Goal: Information Seeking & Learning: Learn about a topic

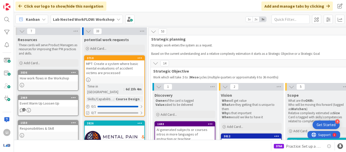
scroll to position [418, 584]
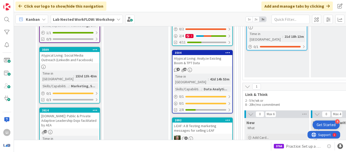
click at [210, 122] on div "L-EAF: A B Testing marketing messages for selling L-EAF" at bounding box center [203, 127] width 60 height 11
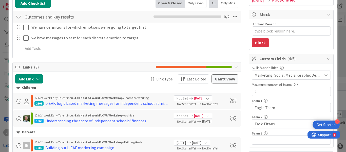
scroll to position [89, 0]
click at [310, 74] on span "Marketing, Social Media, Graphic Design, Data Analytics" at bounding box center [288, 75] width 67 height 6
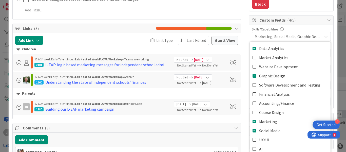
scroll to position [125, 0]
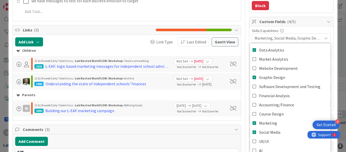
click at [308, 37] on span "Marketing, Social Media, Graphic Design, Data Analytics" at bounding box center [288, 38] width 67 height 6
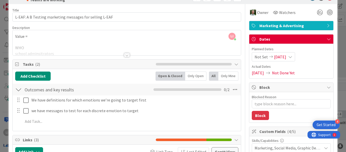
scroll to position [0, 0]
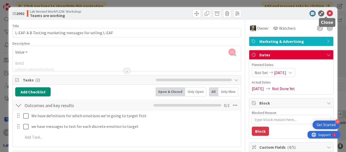
click at [327, 13] on icon at bounding box center [330, 13] width 6 height 6
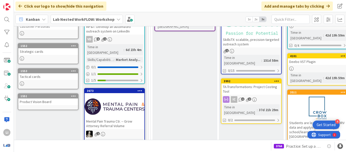
scroll to position [63, 584]
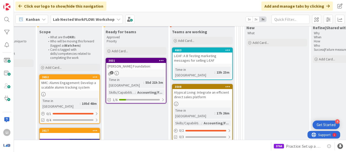
click at [194, 89] on div "Atypical Living: Integrate an efficient direct sales platform" at bounding box center [203, 94] width 60 height 11
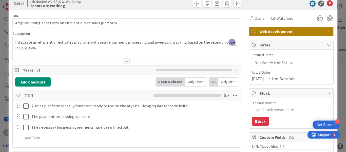
scroll to position [10, 0]
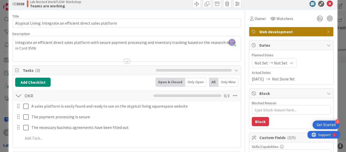
click at [305, 32] on span "Web development" at bounding box center [291, 32] width 65 height 6
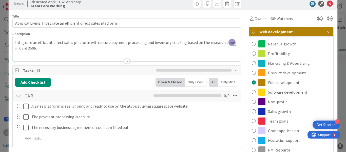
click at [305, 32] on span "Web development" at bounding box center [291, 32] width 65 height 6
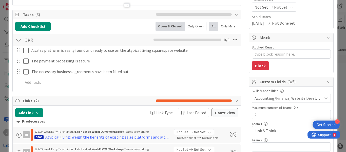
scroll to position [66, 0]
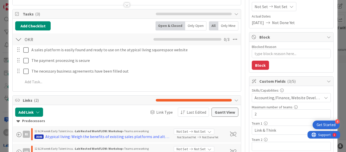
click at [301, 96] on span "Accounting/Finance, Website Development" at bounding box center [288, 97] width 67 height 6
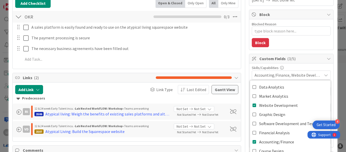
scroll to position [88, 0]
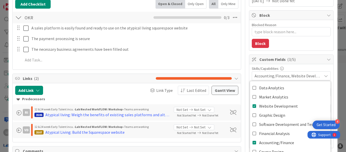
click at [290, 75] on span "Accounting/Finance, Website Development" at bounding box center [288, 76] width 67 height 6
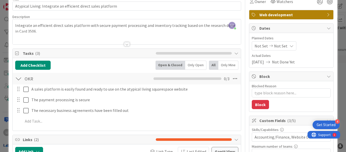
scroll to position [0, 0]
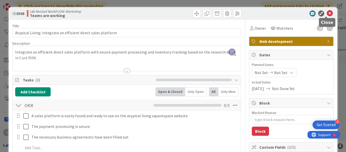
click at [327, 14] on icon at bounding box center [330, 13] width 6 height 6
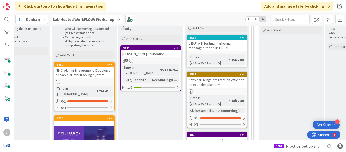
scroll to position [73, 569]
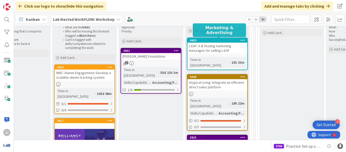
click at [220, 41] on div "4603" at bounding box center [219, 41] width 58 height 4
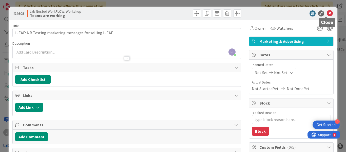
click at [327, 13] on icon at bounding box center [330, 13] width 6 height 6
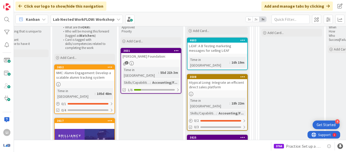
click at [220, 75] on div "3508" at bounding box center [219, 77] width 58 height 4
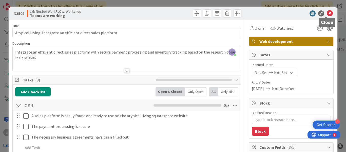
click at [327, 13] on icon at bounding box center [330, 13] width 6 height 6
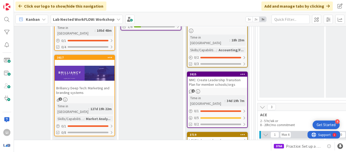
scroll to position [137, 569]
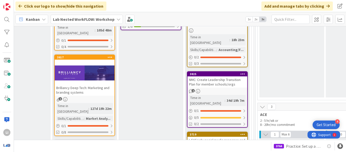
click at [218, 76] on div "NMC: Create Leadership Transition Plan for member schools/orgs" at bounding box center [217, 81] width 60 height 11
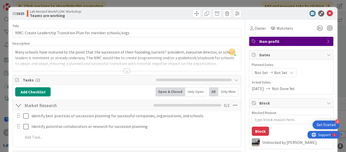
click at [124, 72] on div at bounding box center [127, 71] width 6 height 4
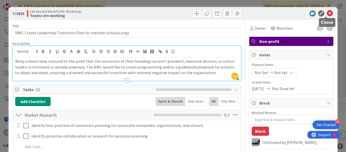
click at [327, 15] on icon at bounding box center [330, 13] width 6 height 6
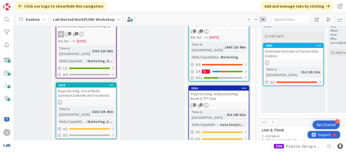
scroll to position [383, 567]
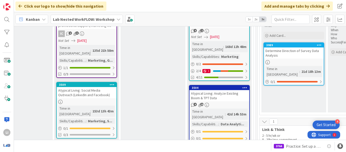
click at [229, 90] on div "Atypical Living: Analyze Existing Boom & TPT Data" at bounding box center [219, 95] width 60 height 11
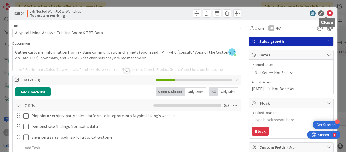
click at [329, 16] on icon at bounding box center [330, 13] width 6 height 6
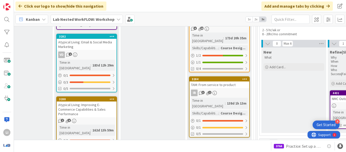
scroll to position [598, 567]
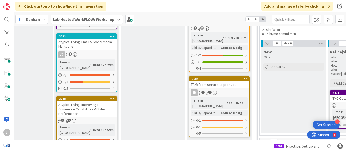
click at [201, 141] on link "Show More (11)" at bounding box center [219, 145] width 61 height 8
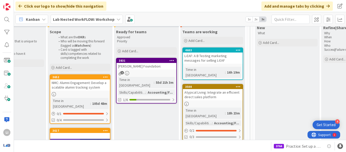
scroll to position [64, 574]
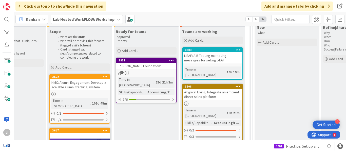
click at [152, 64] on div "[PERSON_NAME] Foundation:" at bounding box center [146, 66] width 60 height 7
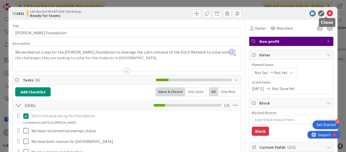
click at [327, 13] on icon at bounding box center [330, 13] width 6 height 6
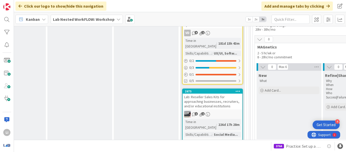
scroll to position [1302, 574]
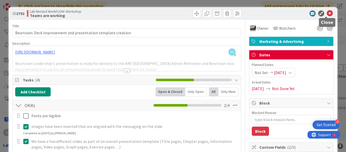
click at [327, 13] on icon at bounding box center [330, 13] width 6 height 6
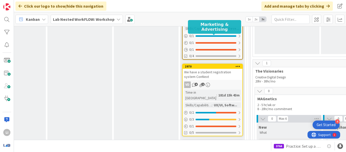
click at [203, 141] on div "2675" at bounding box center [214, 143] width 58 height 4
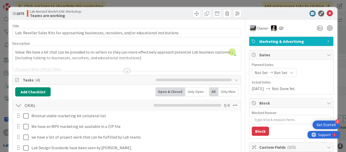
click at [125, 69] on div at bounding box center [127, 71] width 6 height 4
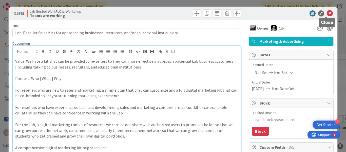
click at [327, 15] on icon at bounding box center [330, 13] width 6 height 6
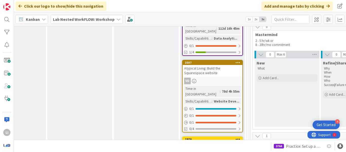
click at [220, 141] on div "We have a student registration system ConNext" at bounding box center [213, 146] width 60 height 11
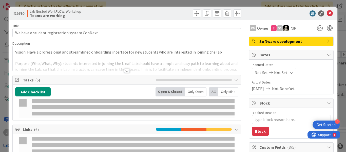
type textarea "x"
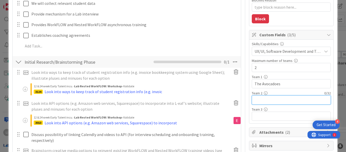
click at [262, 100] on input "text" at bounding box center [291, 99] width 79 height 9
type input "Bookworms"
type textarea "x"
type input "Bookworms"
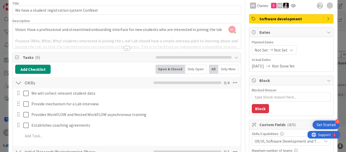
click at [124, 48] on div at bounding box center [127, 48] width 6 height 4
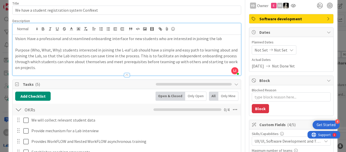
click at [195, 18] on div "Description" at bounding box center [126, 20] width 229 height 5
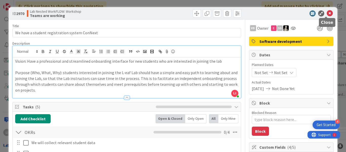
click at [327, 12] on icon at bounding box center [330, 13] width 6 height 6
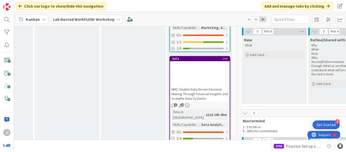
scroll to position [1092, 586]
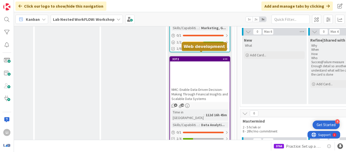
click at [213, 147] on div "3507" at bounding box center [201, 149] width 58 height 4
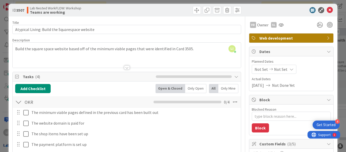
scroll to position [3, 0]
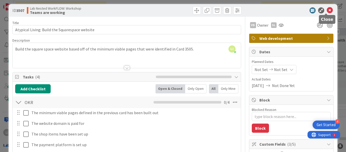
click at [327, 9] on icon at bounding box center [330, 10] width 6 height 6
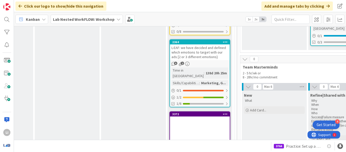
scroll to position [1037, 586]
click at [219, 141] on div "NMC: Enable Data-Driven Decision-Making Through Financial Insights and Scalable…" at bounding box center [200, 149] width 60 height 16
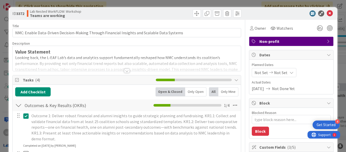
type textarea "x"
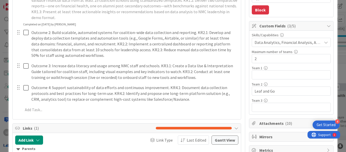
scroll to position [122, 0]
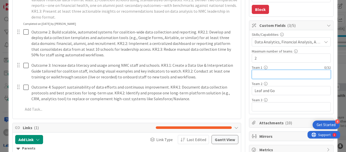
click at [275, 75] on input "text" at bounding box center [291, 74] width 79 height 9
type input "Bookworms"
type textarea "x"
type input "Bookworms"
click at [249, 69] on div "Custom Fields ( 4/5 ) Skills/Capabilities Data Analytics, Financial Analysis, A…" at bounding box center [291, 67] width 85 height 93
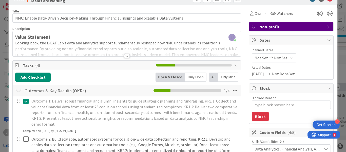
scroll to position [14, 0]
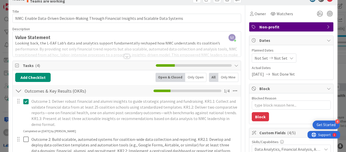
click at [124, 57] on div at bounding box center [127, 56] width 6 height 4
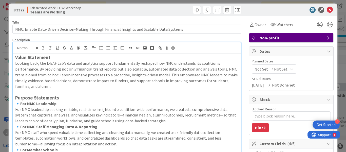
scroll to position [3, 0]
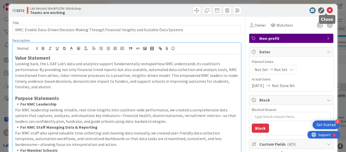
click at [327, 8] on icon at bounding box center [330, 10] width 6 height 6
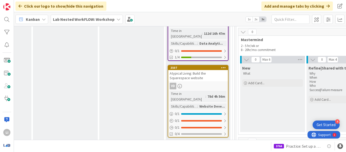
scroll to position [63, 588]
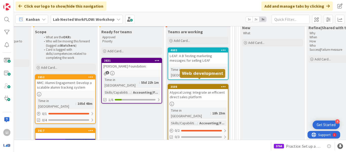
click at [205, 85] on div "3508" at bounding box center [199, 87] width 58 height 4
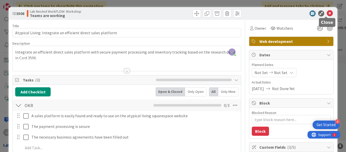
click at [327, 13] on icon at bounding box center [330, 13] width 6 height 6
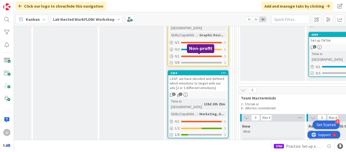
scroll to position [1006, 588]
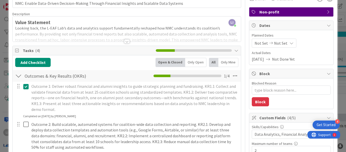
scroll to position [29, 0]
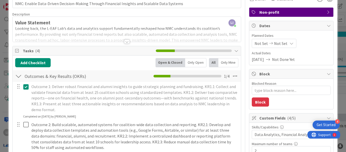
click at [125, 43] on div at bounding box center [127, 42] width 6 height 4
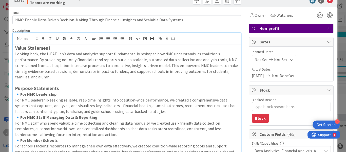
scroll to position [13, 0]
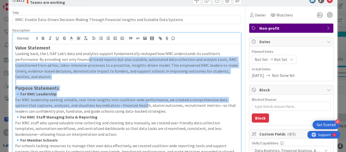
drag, startPoint x: 88, startPoint y: 61, endPoint x: 135, endPoint y: 106, distance: 64.9
click at [135, 106] on div "Value Statement Looking back, the L-EAF Lab’s data and analytics support fundam…" at bounding box center [127, 127] width 228 height 167
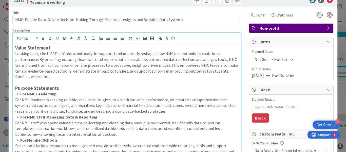
click at [215, 132] on p "For NMC staff who spend valuable time collecting and cleaning data manually, we…" at bounding box center [126, 128] width 223 height 17
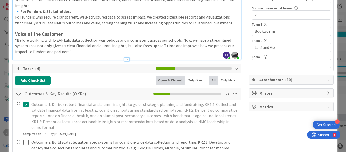
scroll to position [165, 0]
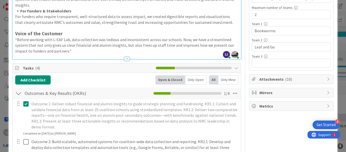
click at [321, 77] on div "Attachments ( 10 )" at bounding box center [291, 78] width 84 height 9
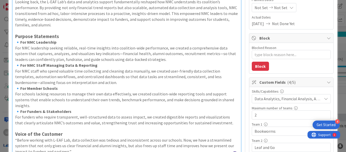
scroll to position [0, 0]
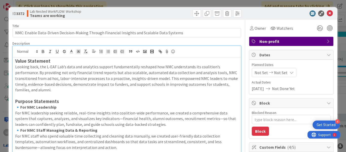
click at [179, 24] on div "Title 93 / 128" at bounding box center [126, 26] width 229 height 5
click at [327, 13] on icon at bounding box center [330, 13] width 6 height 6
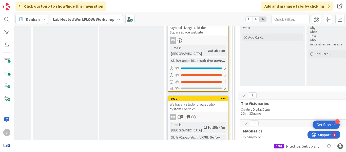
scroll to position [1219, 588]
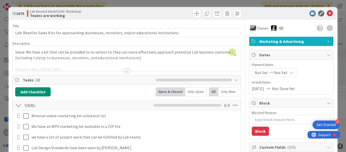
click at [322, 44] on div "Marketing & Advertising" at bounding box center [291, 41] width 84 height 9
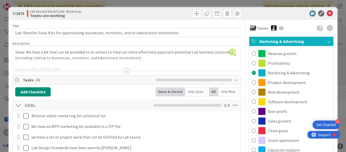
click at [315, 40] on span "Marketing & Advertising" at bounding box center [291, 41] width 65 height 6
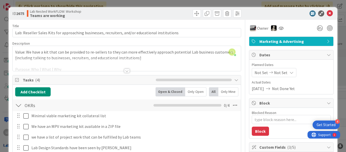
click at [124, 70] on div at bounding box center [127, 71] width 6 height 4
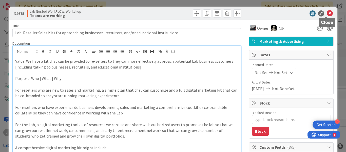
drag, startPoint x: 325, startPoint y: 12, endPoint x: 285, endPoint y: 1, distance: 41.4
click at [327, 12] on icon at bounding box center [330, 13] width 6 height 6
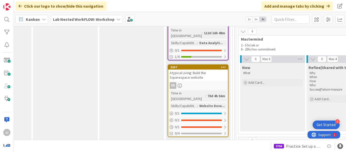
scroll to position [981, 588]
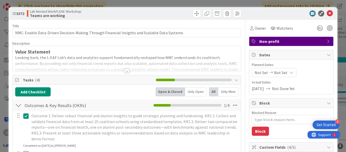
type textarea "x"
click at [124, 71] on div at bounding box center [127, 71] width 6 height 4
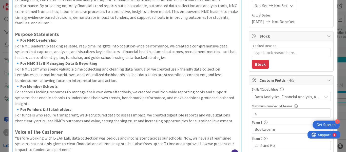
scroll to position [70, 0]
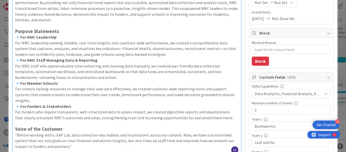
click at [289, 92] on span "Data Analytics, Financial Analysis, Accounting/Finance" at bounding box center [288, 93] width 67 height 6
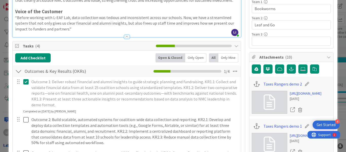
scroll to position [187, 0]
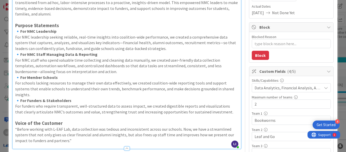
scroll to position [0, 0]
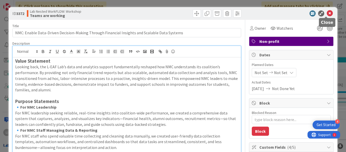
click at [328, 15] on icon at bounding box center [330, 13] width 6 height 6
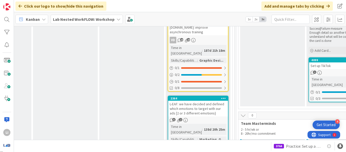
scroll to position [1003, 588]
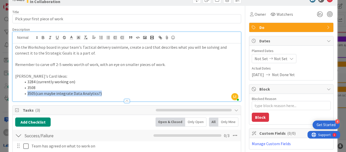
drag, startPoint x: 100, startPoint y: 94, endPoint x: 26, endPoint y: 97, distance: 74.0
click at [26, 97] on div "Description LI Lesley Iazzag joined 3 m ago On the Workshop board in your team'…" at bounding box center [126, 64] width 229 height 74
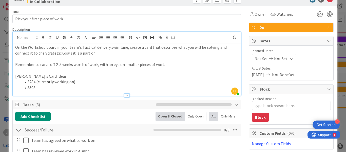
type textarea "x"
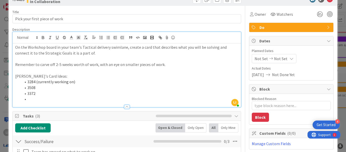
click at [79, 95] on li "3372" at bounding box center [129, 93] width 217 height 6
click at [55, 99] on li at bounding box center [129, 99] width 217 height 6
click at [69, 86] on li "3508" at bounding box center [129, 88] width 217 height 6
click at [72, 78] on p "Lesley's Card Ideas:" at bounding box center [126, 76] width 223 height 6
click at [145, 26] on div "Title 29 / 128 Pick your first piece of work Description LI Lesley Iazzag joine…" at bounding box center [126, 135] width 229 height 258
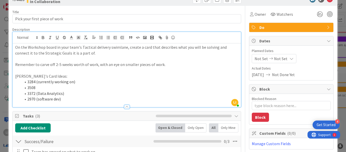
click at [58, 87] on li "3508" at bounding box center [129, 88] width 217 height 6
type textarea "x"
click at [12, 108] on div "ID 4439 Bookworms' WorkFLOW In Collaboration Title 29 / 128 Pick your first pie…" at bounding box center [173, 130] width 329 height 275
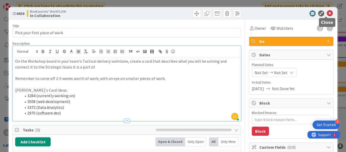
click at [327, 12] on icon at bounding box center [330, 13] width 6 height 6
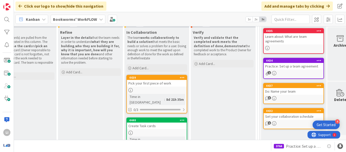
scroll to position [61, 161]
